Goal: Communication & Community: Answer question/provide support

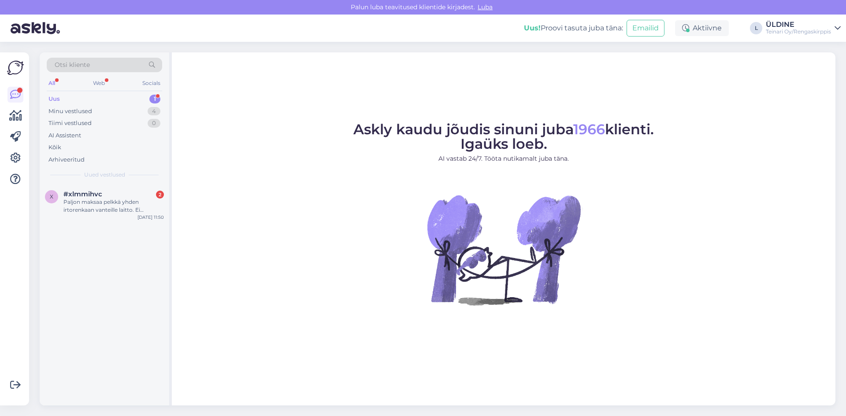
click at [58, 100] on div "Uus" at bounding box center [53, 99] width 11 height 9
click at [77, 209] on div "Paljon maksaa pelkkä yhden irtorenkaan vanteille laitto. Ei irrotusta tai asenn…" at bounding box center [113, 206] width 100 height 16
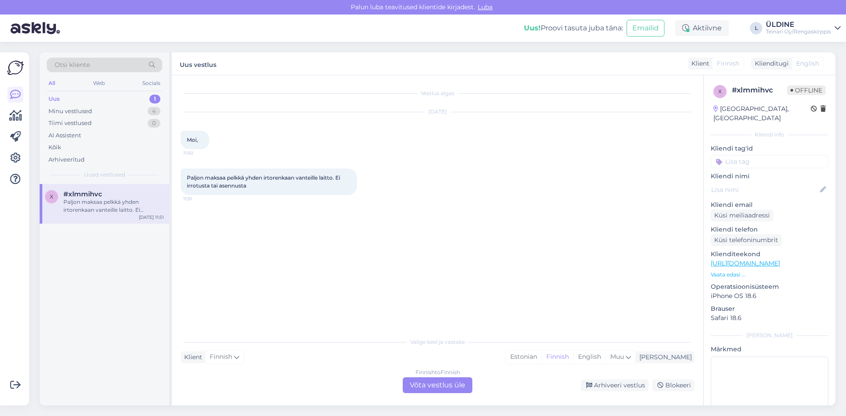
click at [443, 388] on div "Finnish to Finnish Võta vestlus üle" at bounding box center [438, 386] width 70 height 16
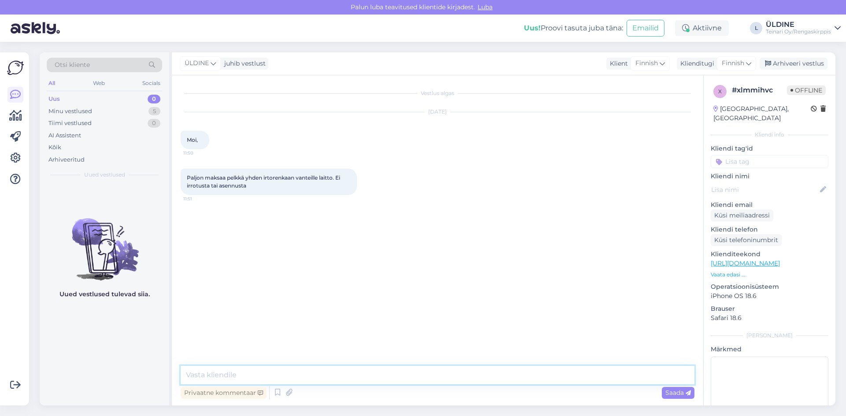
click at [276, 371] on textarea at bounding box center [438, 375] width 514 height 19
click at [328, 396] on div "Privaatne kommentaar Saada" at bounding box center [438, 393] width 514 height 17
click at [297, 378] on textarea "Hei riipu tuuma koosta" at bounding box center [438, 375] width 514 height 19
type textarea "Hei riipu tuuma koosta ,"
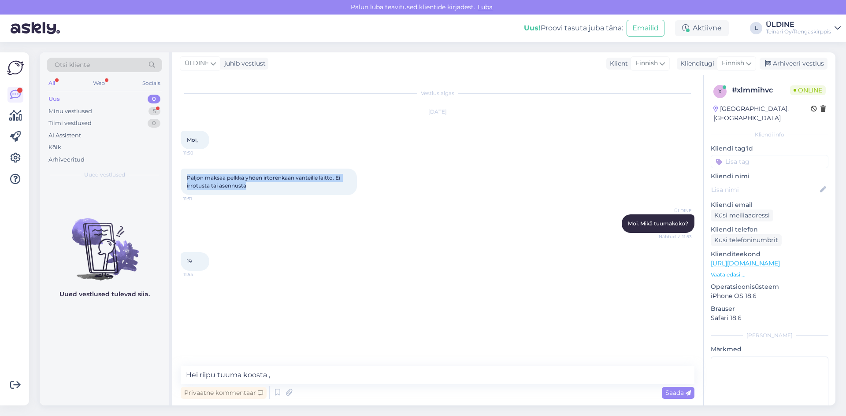
drag, startPoint x: 186, startPoint y: 175, endPoint x: 254, endPoint y: 186, distance: 68.2
click at [254, 186] on div "Paljon maksaa pelkkä yhden irtorenkaan vanteille laitto. Ei irrotusta tai asenn…" at bounding box center [269, 182] width 176 height 26
click at [306, 226] on div "ÜLDINE Moi. Mikä tuumakoko? Nähtud ✓ 11:53" at bounding box center [438, 224] width 514 height 38
drag, startPoint x: 301, startPoint y: 368, endPoint x: 179, endPoint y: 374, distance: 121.7
click at [179, 374] on div "Vestlus algas [DATE] Moi, 11:50 Paljon maksaa pelkkä yhden irtorenkaan vanteill…" at bounding box center [437, 240] width 531 height 330
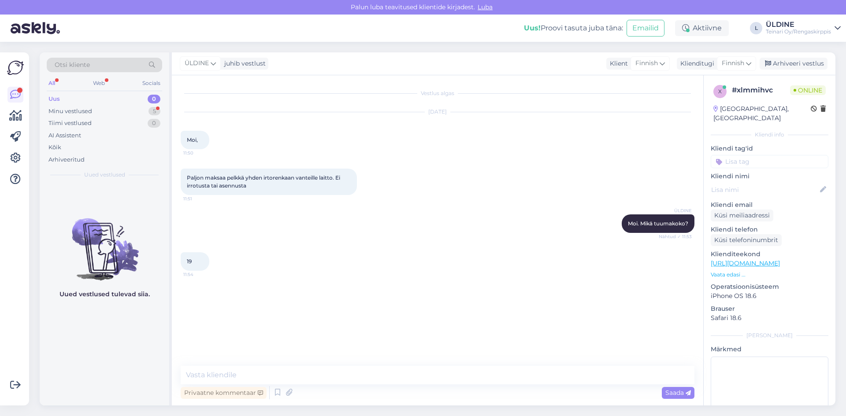
click at [445, 186] on div "Paljon maksaa pelkkä yhden irtorenkaan vanteille laitto. Ei irrotusta tai asenn…" at bounding box center [438, 182] width 514 height 46
click at [66, 101] on div "Uus 0" at bounding box center [104, 99] width 115 height 12
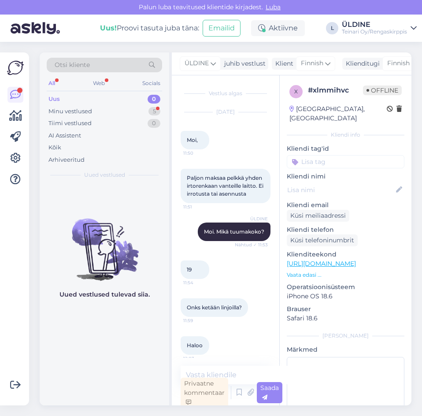
scroll to position [7, 0]
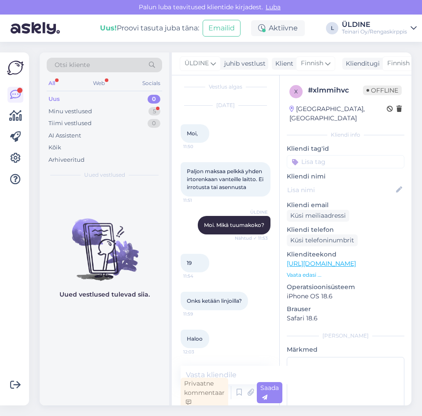
click at [60, 99] on div "Uus 0" at bounding box center [104, 99] width 115 height 12
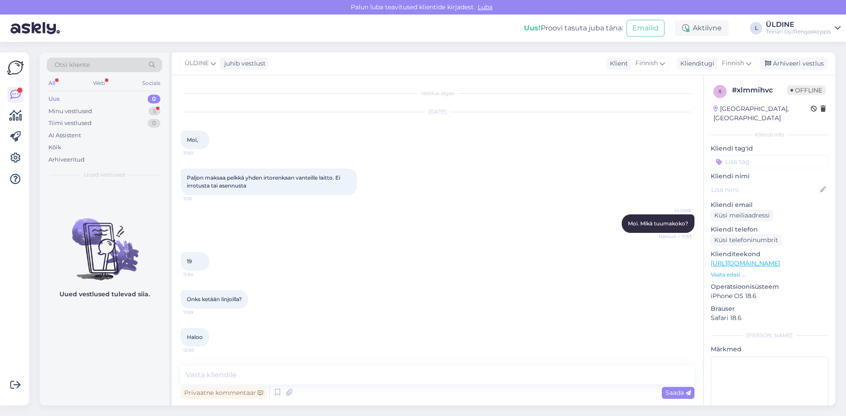
scroll to position [0, 0]
click at [244, 374] on textarea at bounding box center [438, 375] width 514 height 19
click at [197, 376] on textarea "19" 30.50 €" at bounding box center [438, 375] width 514 height 19
click at [215, 375] on textarea "19" 1 kpl maksa 30.50 €" at bounding box center [438, 375] width 514 height 19
type textarea "19" 1 kpl rengastyöt maksa 30.50 €"
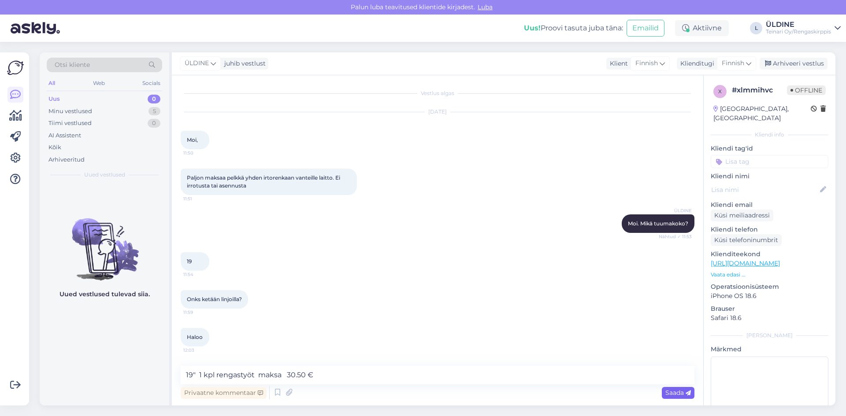
click at [675, 393] on span "Saada" at bounding box center [678, 393] width 26 height 8
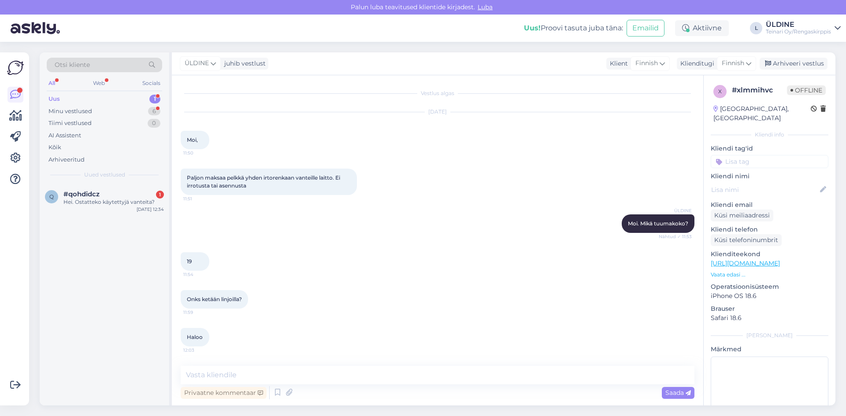
click at [61, 98] on div "Uus 1" at bounding box center [104, 99] width 115 height 12
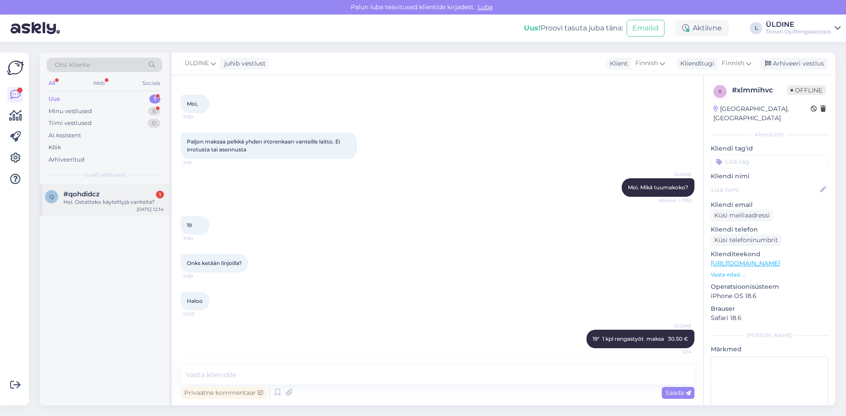
click at [103, 204] on div "Hei. Ostatteko käytettyjä vanteita?" at bounding box center [113, 202] width 100 height 8
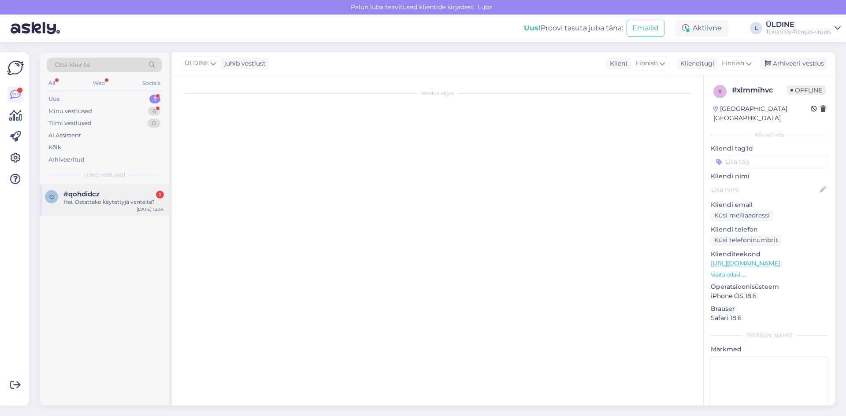
scroll to position [0, 0]
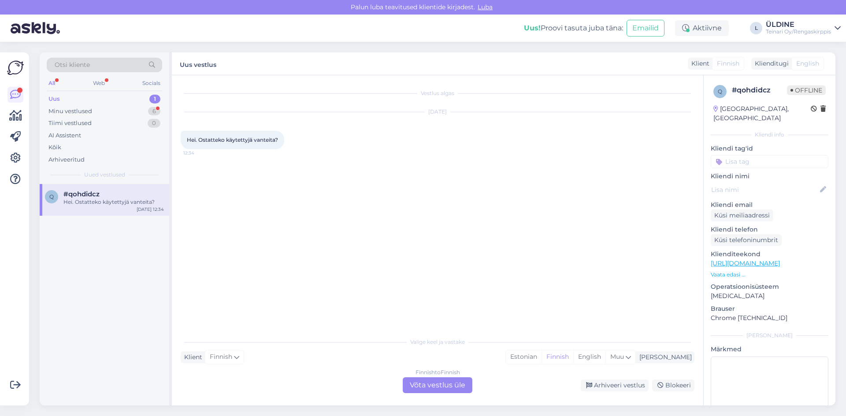
drag, startPoint x: 187, startPoint y: 138, endPoint x: 279, endPoint y: 140, distance: 91.7
click at [278, 140] on span "Hei. Ostatteko käytettyjä vanteita?" at bounding box center [232, 140] width 91 height 7
copy span "Hei. Ostatteko käytettyjä vanteita?"
click at [427, 386] on div "Finnish to Finnish Võta vestlus üle" at bounding box center [438, 386] width 70 height 16
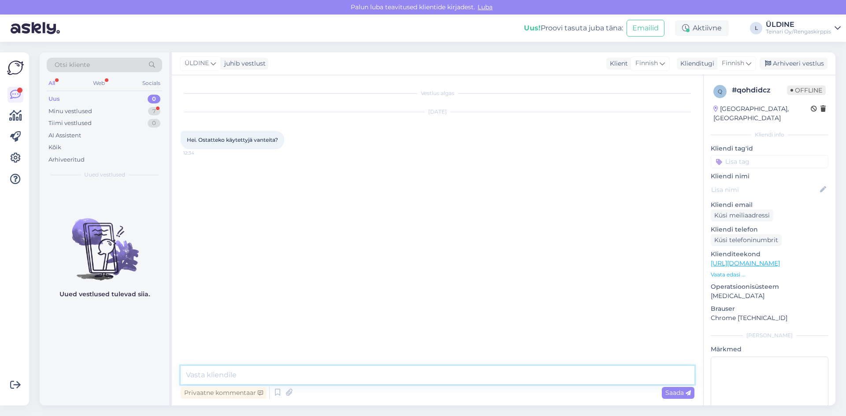
paste textarea "Hei! Kyllä, ostamme käytettyjä vanteita. Ne tulisi kuitenkin tuoda arvioitavaks…"
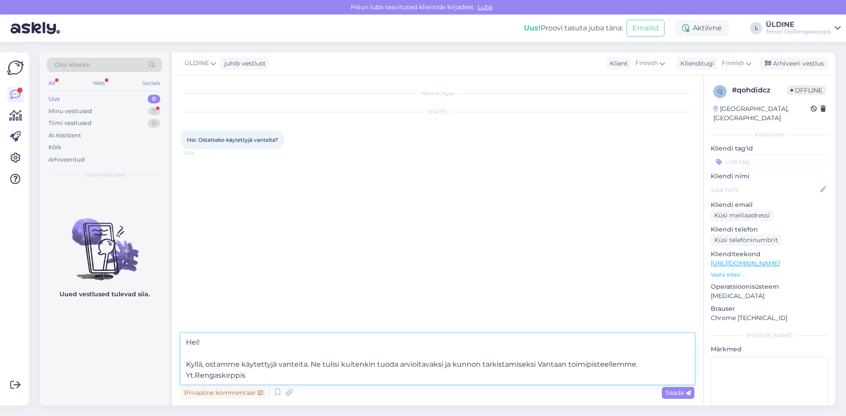
click at [654, 367] on textarea "Hei! Kyllä, ostamme käytettyjä vanteita. Ne tulisi kuitenkin tuoda arvioitavaks…" at bounding box center [438, 359] width 514 height 51
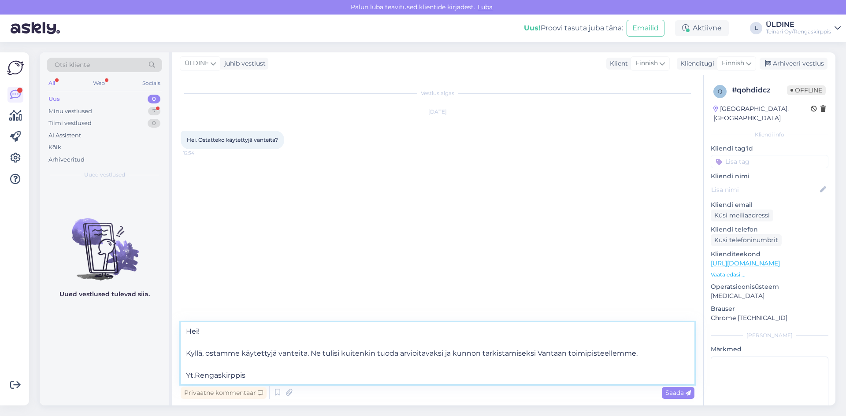
click at [641, 355] on textarea "Hei! Kyllä, ostamme käytettyjä vanteita. Ne tulisi kuitenkin tuoda arvioitavaks…" at bounding box center [438, 354] width 514 height 62
paste textarea "ja ostopäätös tehdään paikan päällä."
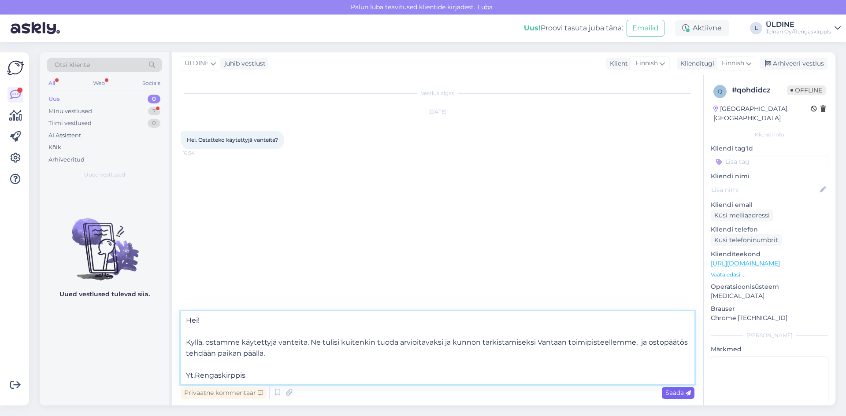
type textarea "Hei! Kyllä, ostamme käytettyjä vanteita. Ne tulisi kuitenkin tuoda arvioitavaks…"
click at [670, 390] on span "Saada" at bounding box center [678, 393] width 26 height 8
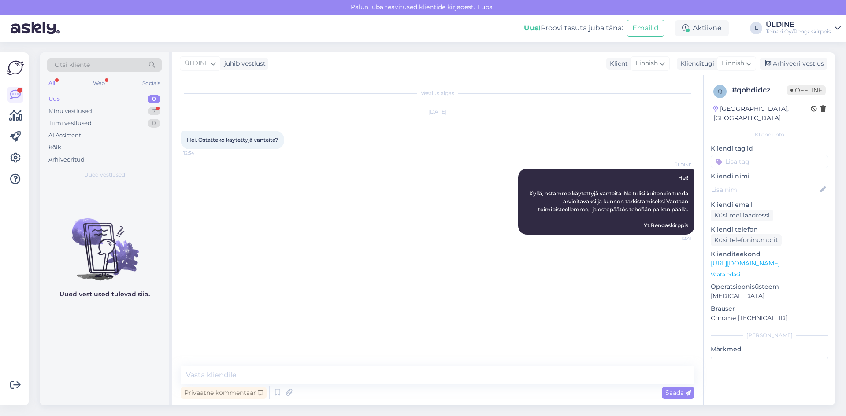
click at [56, 100] on div "Uus" at bounding box center [53, 99] width 11 height 9
